Goal: Task Accomplishment & Management: Use online tool/utility

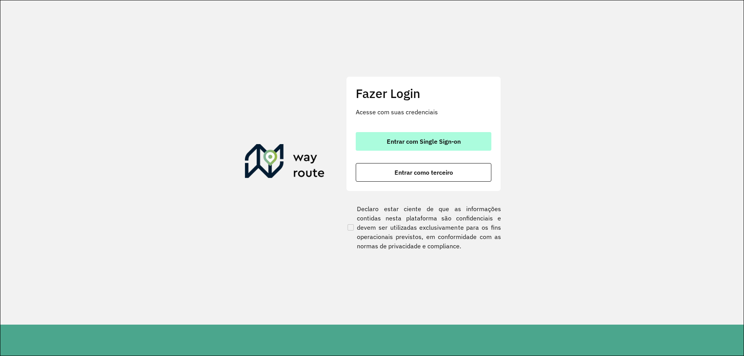
click at [416, 147] on button "Entrar com Single Sign-on" at bounding box center [424, 141] width 136 height 19
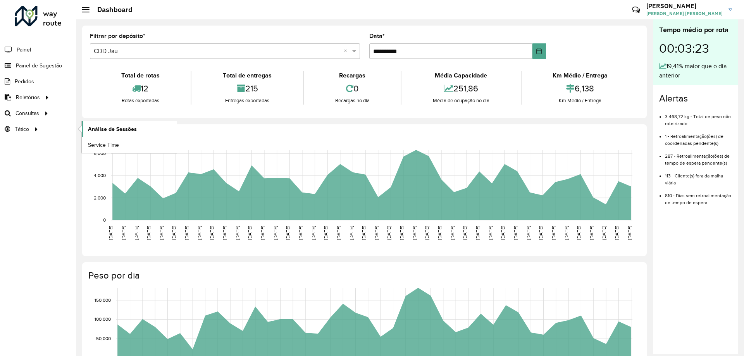
click at [92, 124] on link "Análise de Sessões" at bounding box center [129, 128] width 95 height 15
click at [101, 131] on span "Setores" at bounding box center [97, 129] width 19 height 8
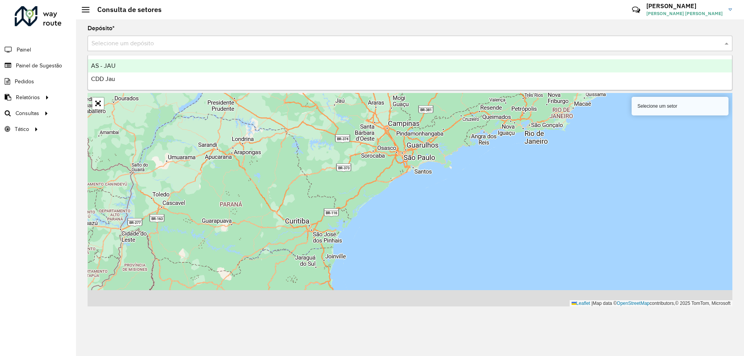
click at [156, 41] on input "text" at bounding box center [401, 43] width 621 height 9
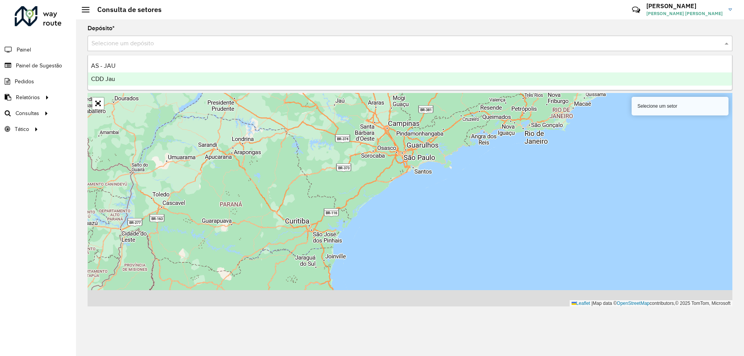
click at [128, 80] on div "CDD Jau" at bounding box center [410, 78] width 644 height 13
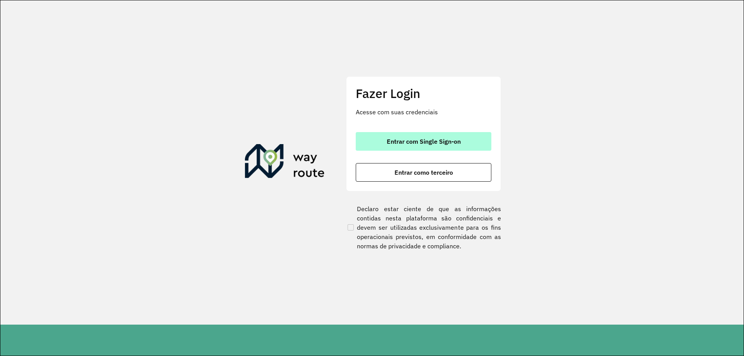
drag, startPoint x: 437, startPoint y: 143, endPoint x: 435, endPoint y: 137, distance: 6.8
click at [436, 143] on span "Entrar com Single Sign-on" at bounding box center [423, 141] width 74 height 6
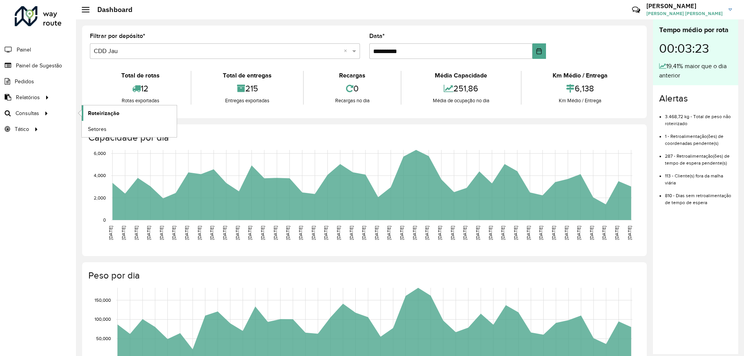
click at [97, 110] on span "Roteirização" at bounding box center [103, 113] width 31 height 8
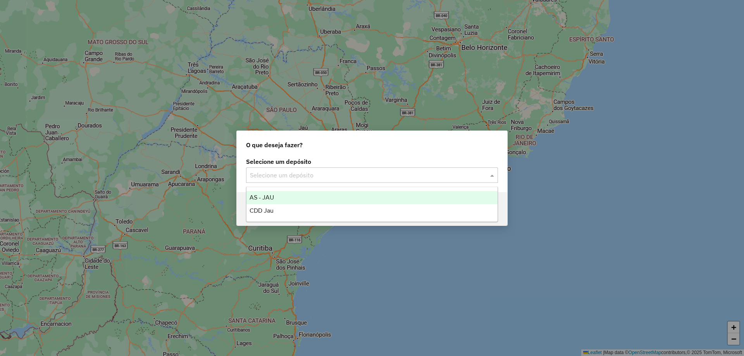
click at [292, 168] on div "Selecione um depósito" at bounding box center [372, 174] width 252 height 15
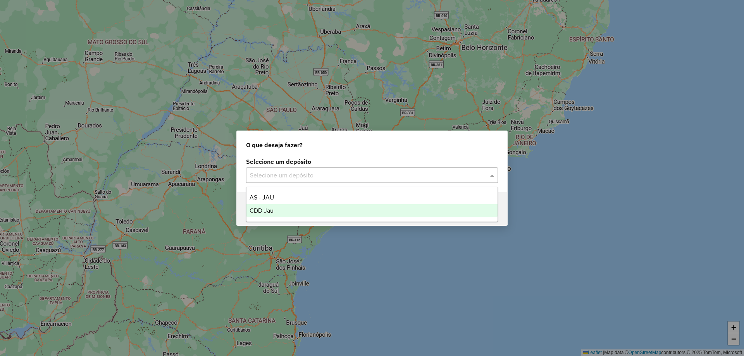
click at [290, 215] on div "CDD Jau" at bounding box center [371, 210] width 251 height 13
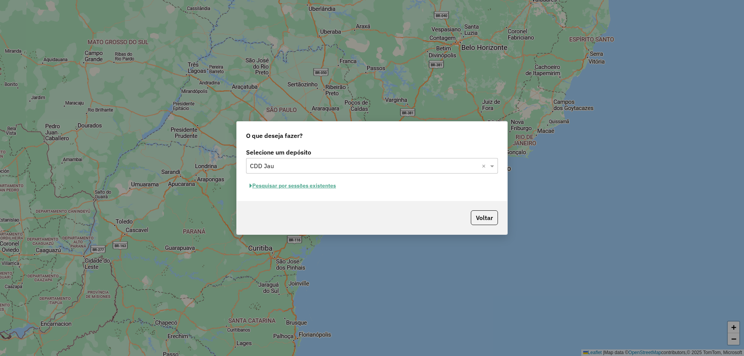
click at [325, 186] on button "Pesquisar por sessões existentes" at bounding box center [292, 186] width 93 height 12
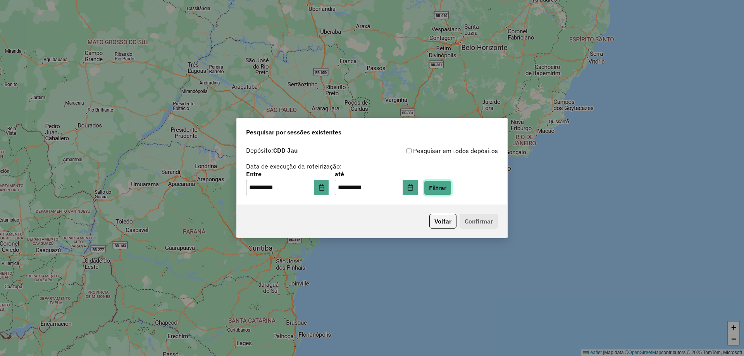
click at [445, 184] on button "Filtrar" at bounding box center [437, 187] width 27 height 15
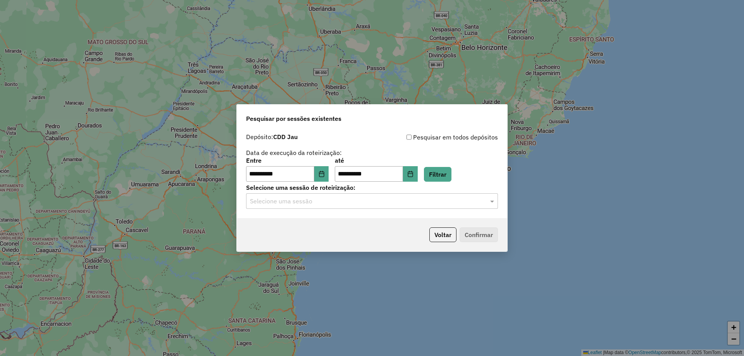
click at [321, 198] on input "text" at bounding box center [364, 201] width 228 height 9
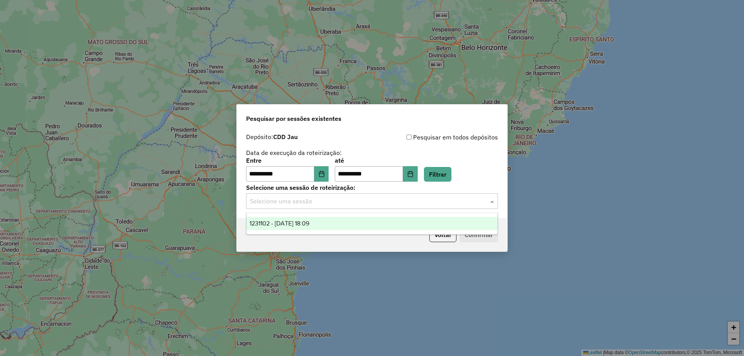
click at [305, 225] on span "1231102 - 19/08/2025 18:09" at bounding box center [279, 223] width 60 height 7
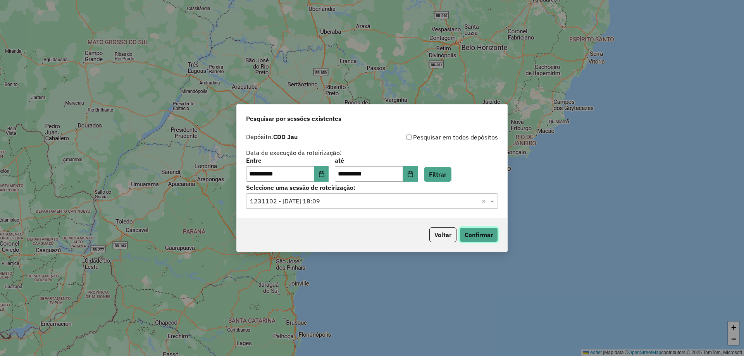
click at [478, 239] on button "Confirmar" at bounding box center [478, 234] width 38 height 15
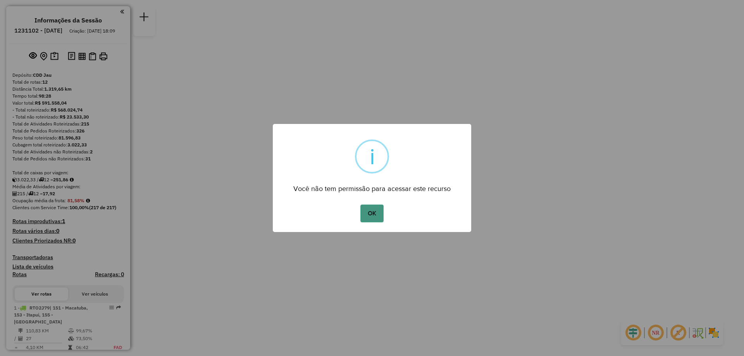
click at [379, 211] on button "OK" at bounding box center [371, 213] width 23 height 18
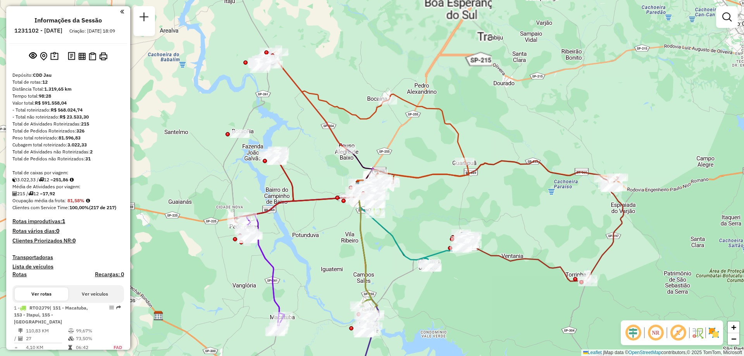
drag, startPoint x: 368, startPoint y: 159, endPoint x: 351, endPoint y: 227, distance: 70.3
click at [357, 227] on icon at bounding box center [393, 223] width 72 height 79
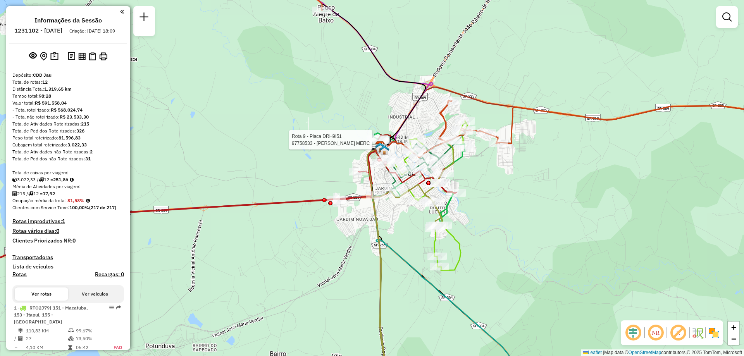
select select "**********"
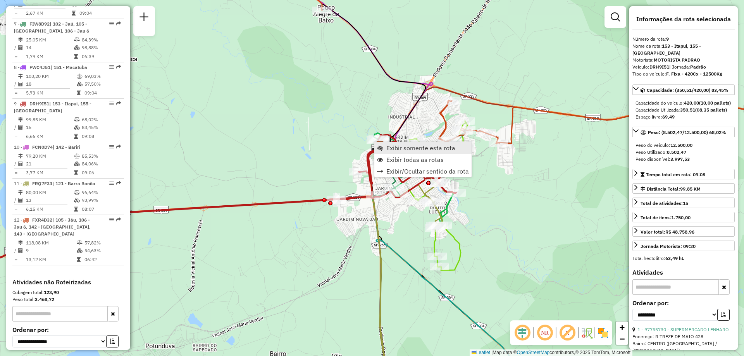
scroll to position [609, 0]
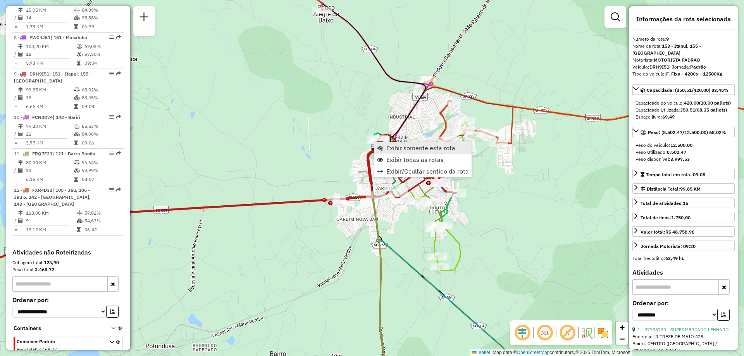
click at [396, 150] on span "Exibir somente esta rota" at bounding box center [420, 148] width 69 height 6
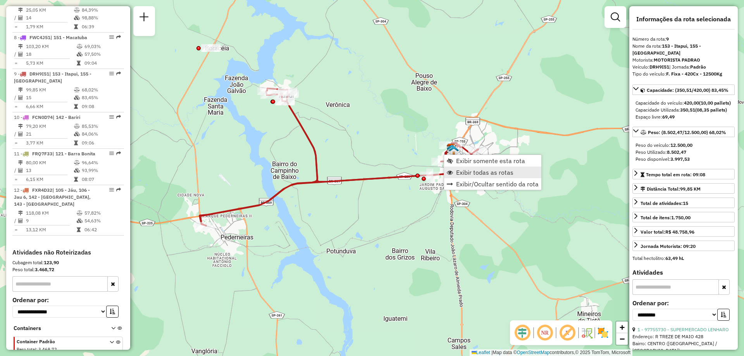
click at [464, 174] on span "Exibir todas as rotas" at bounding box center [484, 172] width 57 height 6
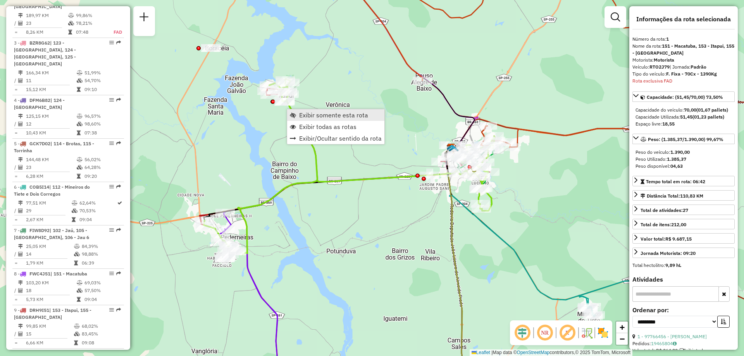
scroll to position [304, 0]
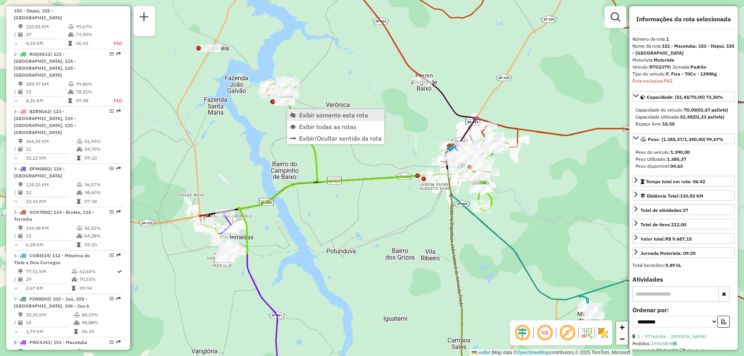
click at [307, 118] on span "Exibir somente esta rota" at bounding box center [333, 115] width 69 height 6
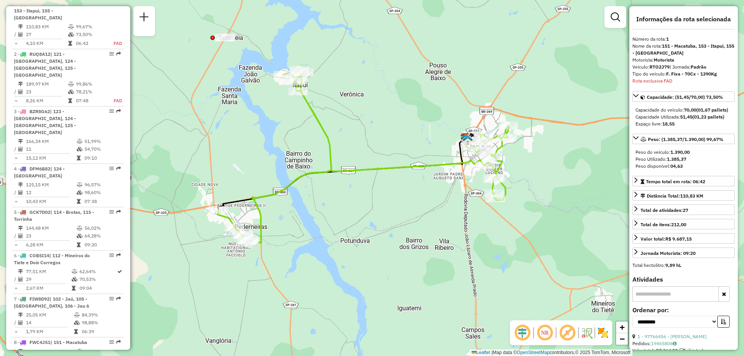
drag, startPoint x: 289, startPoint y: 235, endPoint x: 298, endPoint y: 207, distance: 29.5
click at [298, 207] on div "Janela de atendimento Grade de atendimento Capacidade Transportadoras Veículos …" at bounding box center [372, 178] width 744 height 356
click at [504, 164] on link "Exibir todas as rotas" at bounding box center [534, 168] width 97 height 12
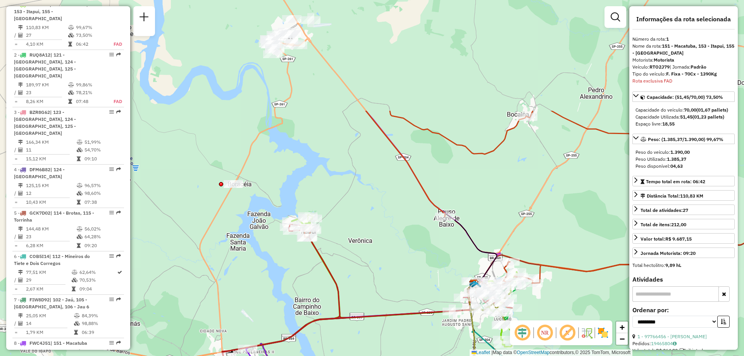
drag, startPoint x: 397, startPoint y: 93, endPoint x: 405, endPoint y: 232, distance: 139.3
click at [405, 232] on div "Janela de atendimento Grade de atendimento Capacidade Transportadoras Veículos …" at bounding box center [372, 178] width 744 height 356
